Goal: Navigation & Orientation: Find specific page/section

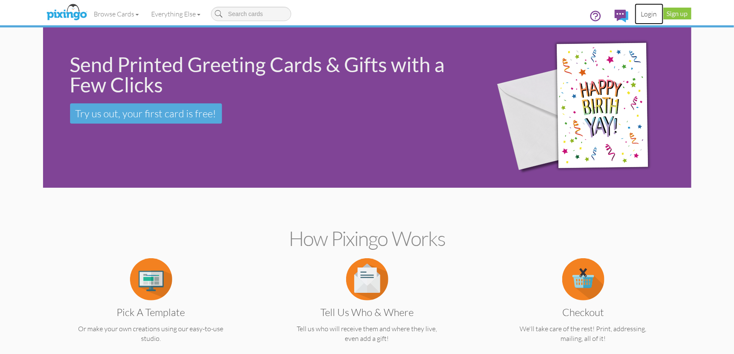
click at [648, 14] on link "Login" at bounding box center [649, 13] width 29 height 21
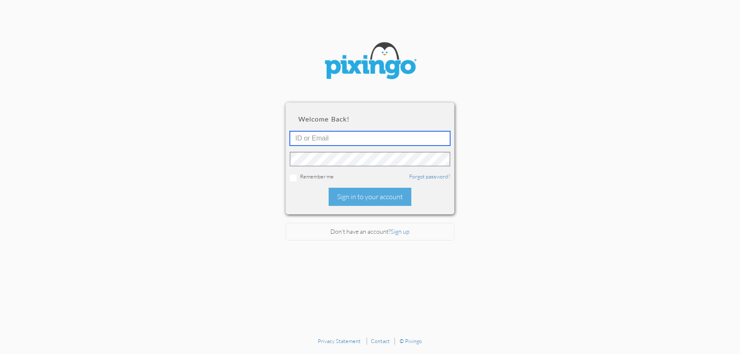
type input "[PERSON_NAME][EMAIL_ADDRESS][DOMAIN_NAME]"
drag, startPoint x: 395, startPoint y: 197, endPoint x: 428, endPoint y: 168, distance: 44.0
click at [396, 194] on div "Sign in to your account" at bounding box center [370, 197] width 83 height 18
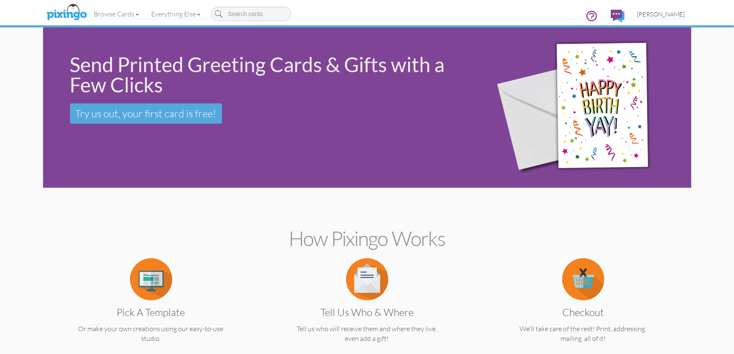
click at [664, 12] on span "[PERSON_NAME]" at bounding box center [661, 14] width 48 height 7
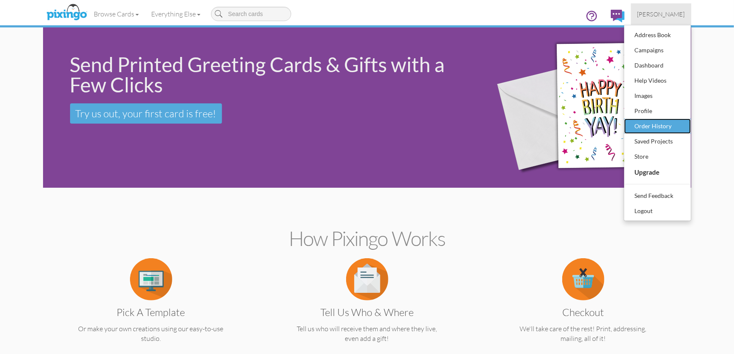
click at [657, 127] on div "Order History" at bounding box center [658, 126] width 50 height 13
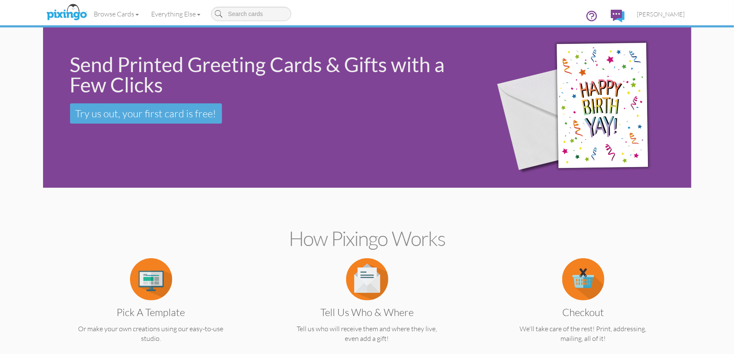
scroll to position [42, 0]
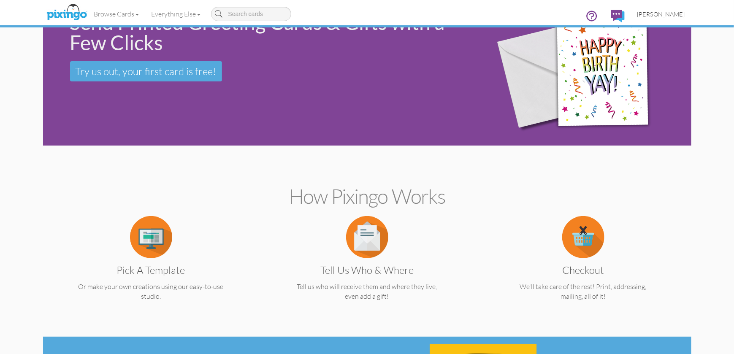
click at [664, 14] on span "[PERSON_NAME]" at bounding box center [661, 14] width 48 height 7
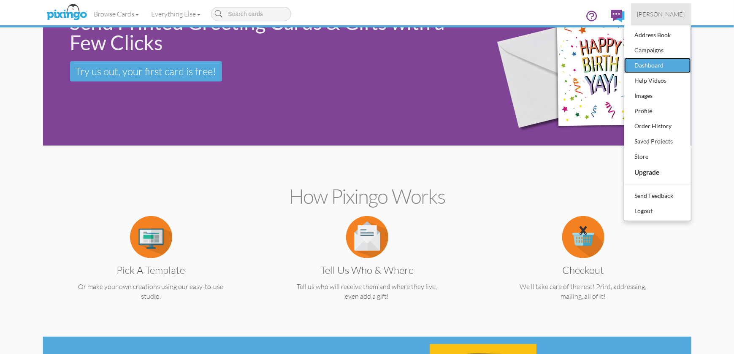
click at [652, 66] on div "Dashboard" at bounding box center [658, 65] width 50 height 13
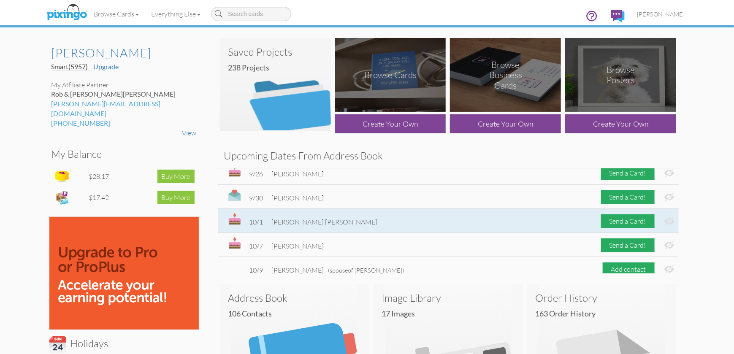
scroll to position [127, 0]
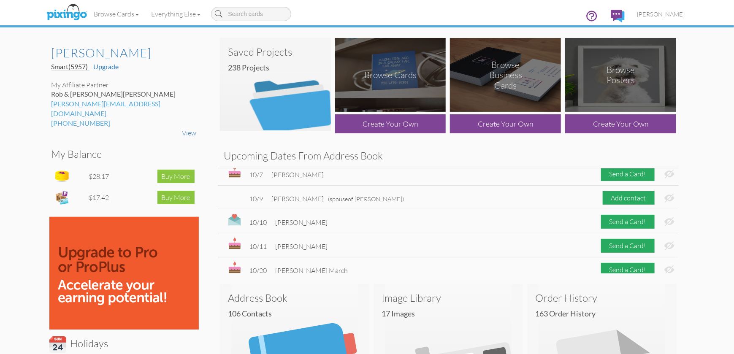
drag, startPoint x: 705, startPoint y: 188, endPoint x: 709, endPoint y: 141, distance: 47.5
click at [709, 141] on dashboard "Toggle navigation Visit Pixingo Mobile Browse Cards Business Accounting Automot…" at bounding box center [367, 351] width 734 height 702
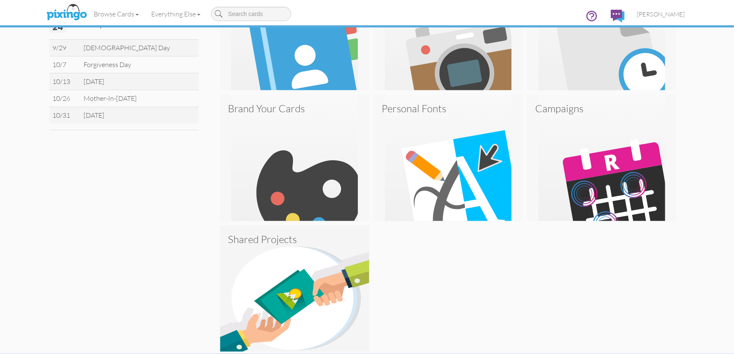
scroll to position [347, 0]
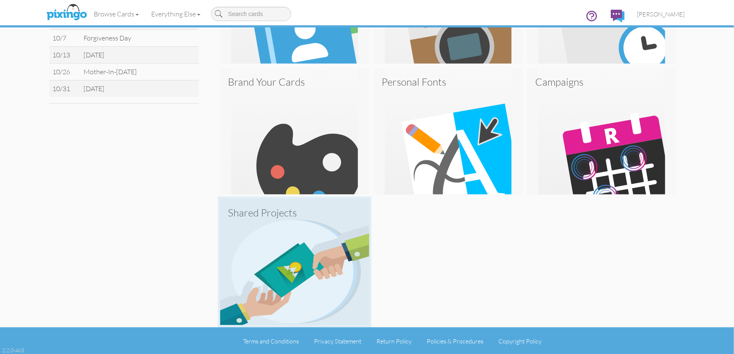
click at [306, 284] on img at bounding box center [294, 262] width 149 height 127
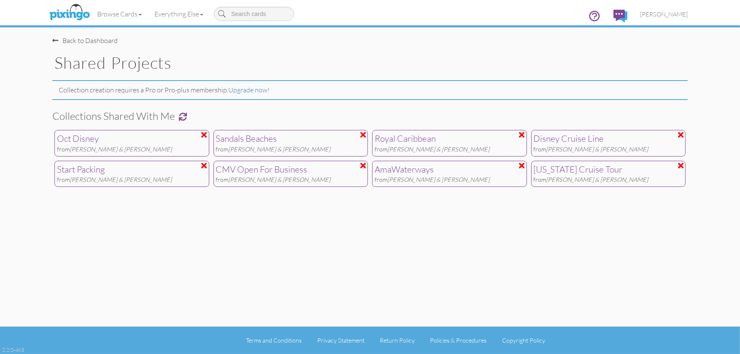
click at [451, 172] on div "AmaWaterways" at bounding box center [450, 169] width 150 height 13
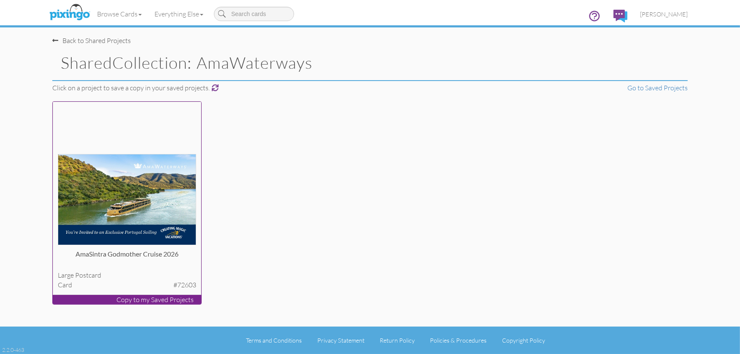
click at [160, 176] on img at bounding box center [127, 200] width 139 height 92
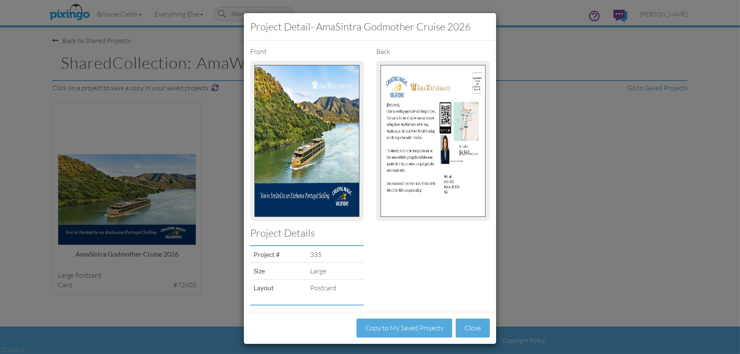
click at [414, 170] on img at bounding box center [433, 141] width 105 height 152
click at [472, 326] on button "Close" at bounding box center [473, 328] width 34 height 19
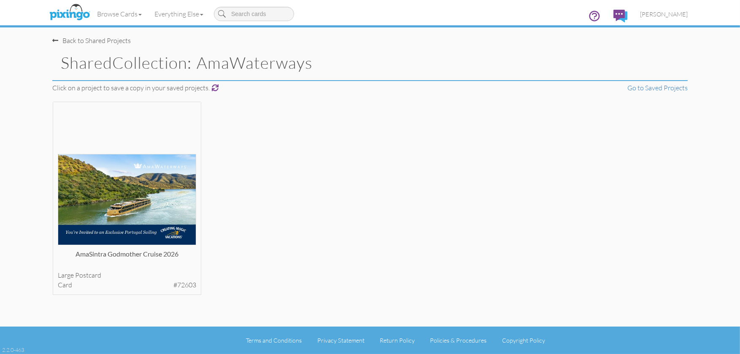
click at [58, 40] on span at bounding box center [55, 40] width 6 height 7
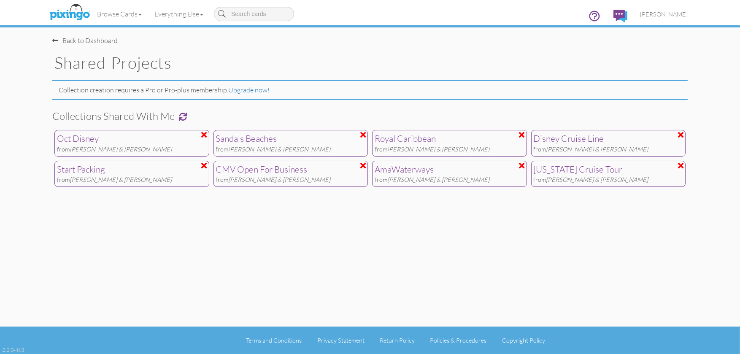
click at [156, 144] on div "Oct Disney" at bounding box center [132, 139] width 150 height 13
click at [670, 12] on span "[PERSON_NAME]" at bounding box center [664, 14] width 48 height 7
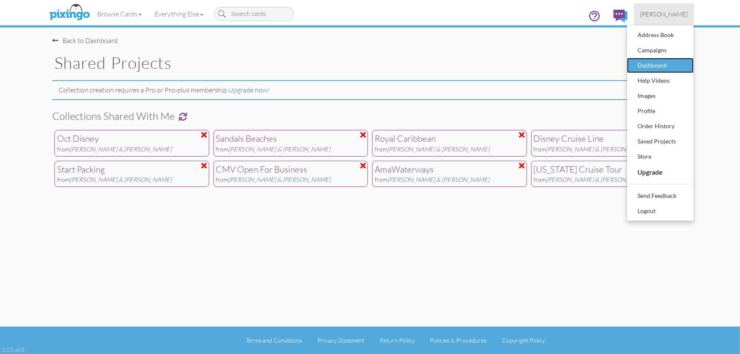
click at [664, 64] on div "Dashboard" at bounding box center [661, 65] width 50 height 13
